Goal: Navigation & Orientation: Find specific page/section

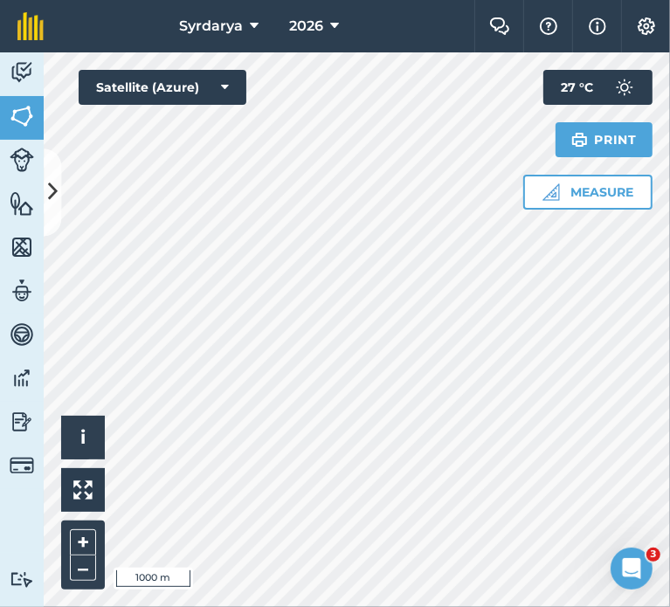
click at [544, 188] on div "Hello i © 2025 TomTom, Microsoft 1000 m + – Satellite (Azure) Measure Print 27 …" at bounding box center [357, 329] width 626 height 555
click at [670, 404] on html "Syrdarya 2026 Farm Chat Help Info Settings Syrdarya - 2026 Reproduced with the …" at bounding box center [335, 303] width 670 height 607
click at [619, 182] on div "Hello i © 2025 TomTom, Microsoft 500 m + – Satellite (Azure) Measure Print 27 °…" at bounding box center [357, 329] width 626 height 555
